Goal: Task Accomplishment & Management: Manage account settings

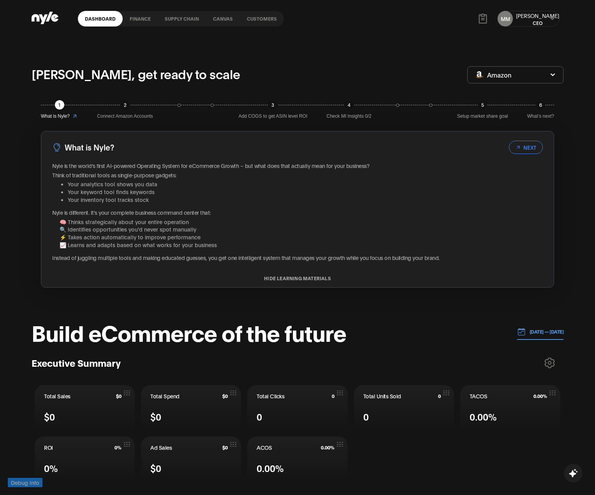
drag, startPoint x: 555, startPoint y: 17, endPoint x: 551, endPoint y: 24, distance: 7.8
click at [554, 16] on button at bounding box center [552, 19] width 6 height 6
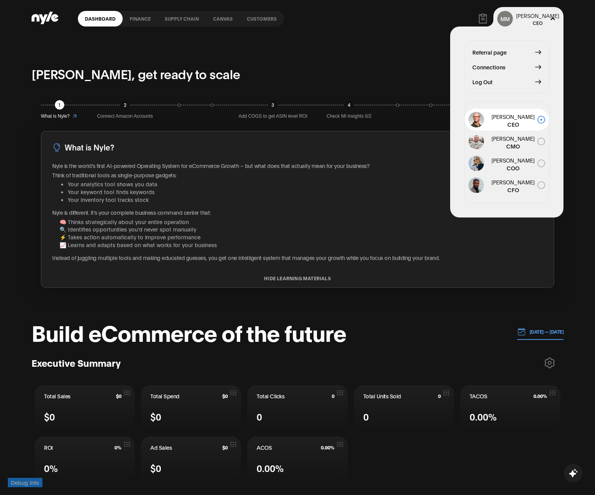
click at [482, 79] on span "Log Out" at bounding box center [482, 81] width 20 height 9
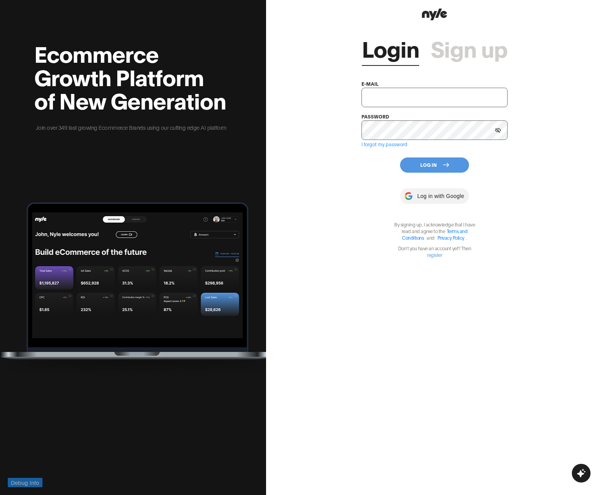
click at [379, 100] on input "text" at bounding box center [434, 97] width 146 height 19
type input "innopro@nyle.ai"
click at [427, 165] on button "Log In" at bounding box center [434, 164] width 69 height 15
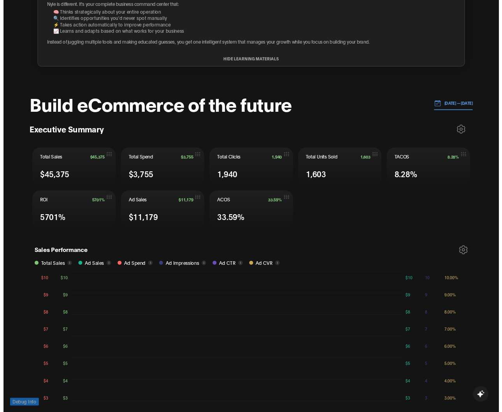
scroll to position [259, 0]
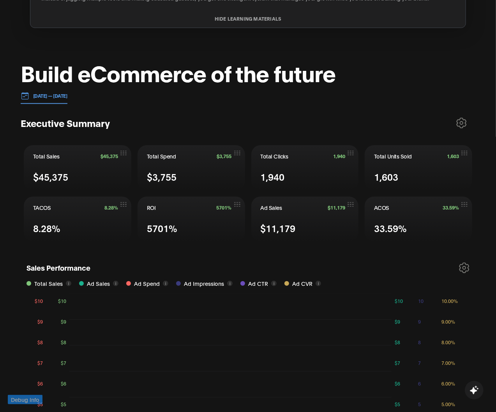
click at [461, 120] on icon at bounding box center [461, 123] width 11 height 11
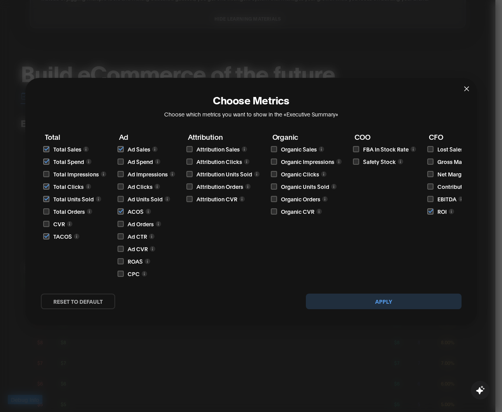
click at [469, 90] on span "Close" at bounding box center [466, 88] width 21 height 21
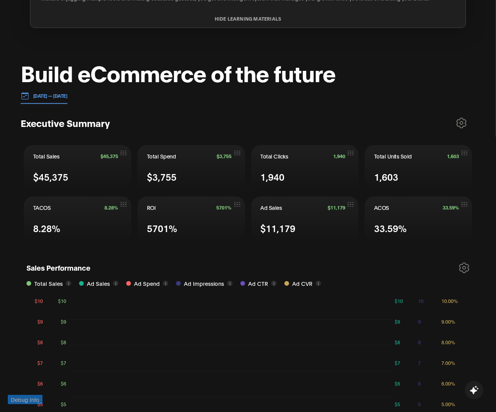
drag, startPoint x: 459, startPoint y: 123, endPoint x: 457, endPoint y: 127, distance: 4.1
click at [459, 123] on icon at bounding box center [461, 123] width 11 height 11
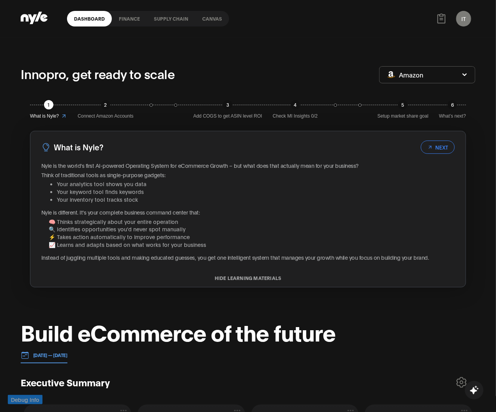
scroll to position [173, 0]
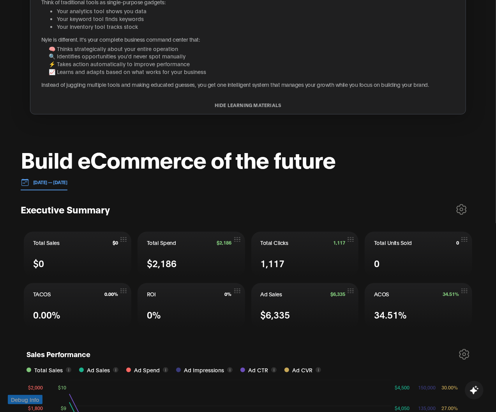
click at [459, 207] on icon at bounding box center [461, 209] width 11 height 11
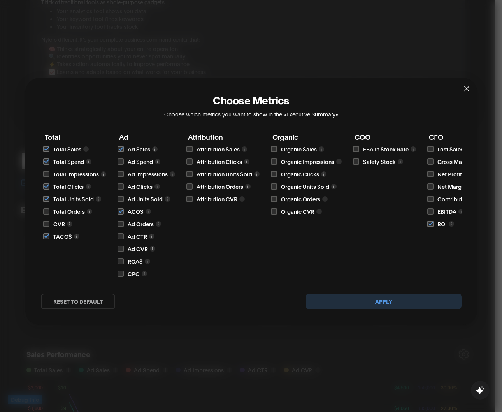
click at [429, 171] on input "checkbox" at bounding box center [431, 174] width 6 height 6
checkbox input "true"
click at [386, 304] on button "Apply" at bounding box center [384, 302] width 156 height 16
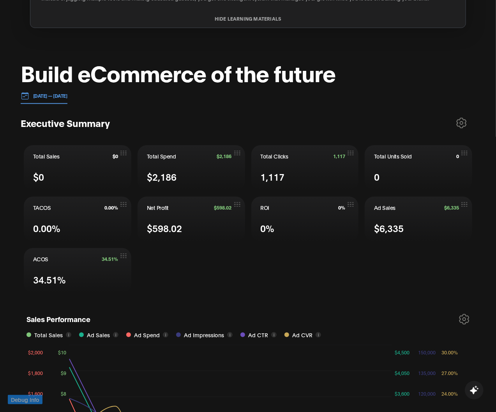
scroll to position [303, 0]
